Goal: Information Seeking & Learning: Check status

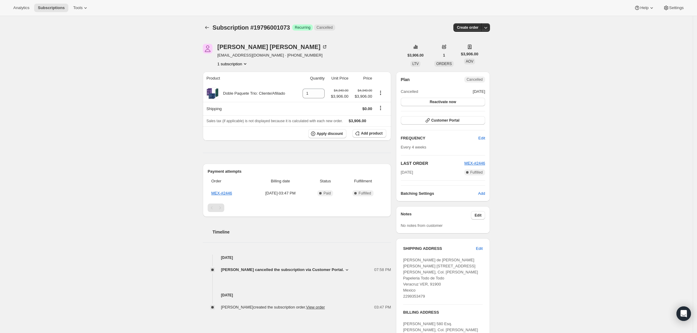
click at [127, 266] on div "Subscription #19796001073. This page is ready Subscription #19796001073 Success…" at bounding box center [346, 212] width 693 height 393
click at [244, 47] on div "Martin Camacho Piña" at bounding box center [272, 47] width 110 height 6
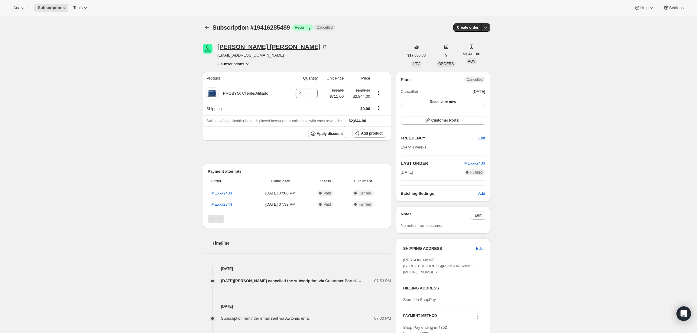
click at [248, 47] on div "LUCIA MONTERO ROSAS" at bounding box center [272, 47] width 110 height 6
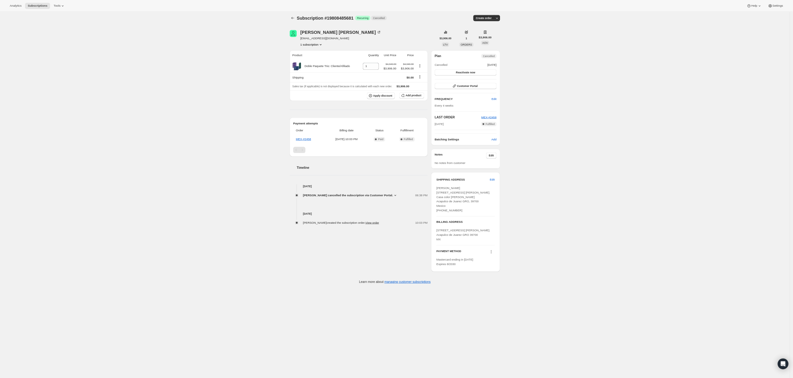
scroll to position [16, 0]
